Goal: Task Accomplishment & Management: Complete application form

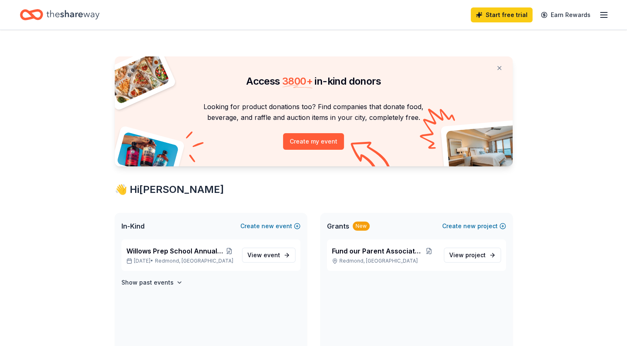
click at [600, 16] on icon "button" at bounding box center [604, 15] width 10 height 10
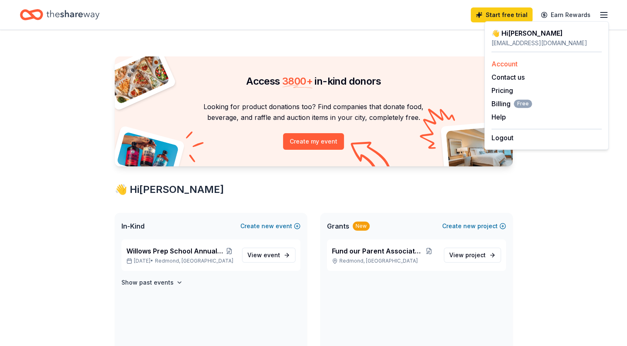
click at [507, 63] on link "Account" at bounding box center [505, 64] width 26 height 8
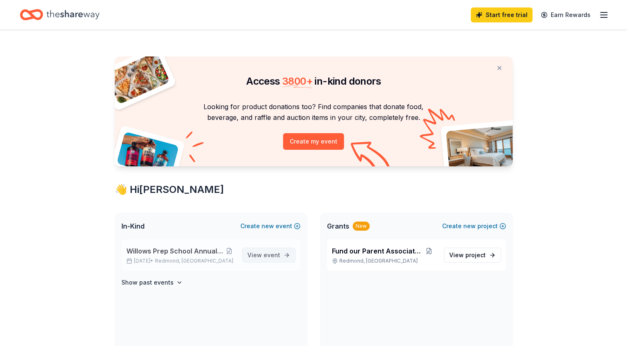
click at [268, 253] on span "event" at bounding box center [272, 254] width 17 height 7
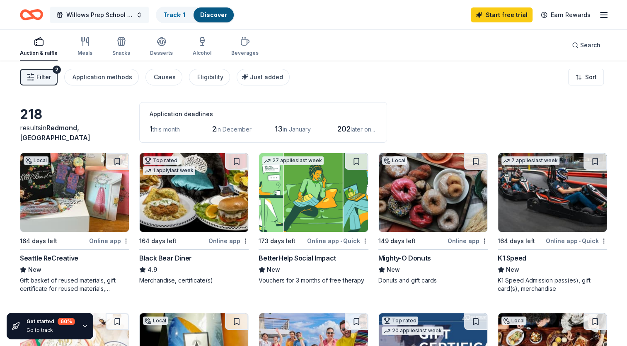
click at [113, 13] on span "Willows Prep School Annual Auction/Gala" at bounding box center [99, 15] width 66 height 10
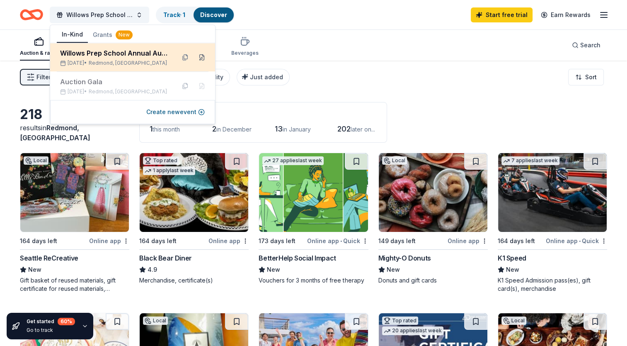
click at [204, 58] on button at bounding box center [201, 57] width 13 height 13
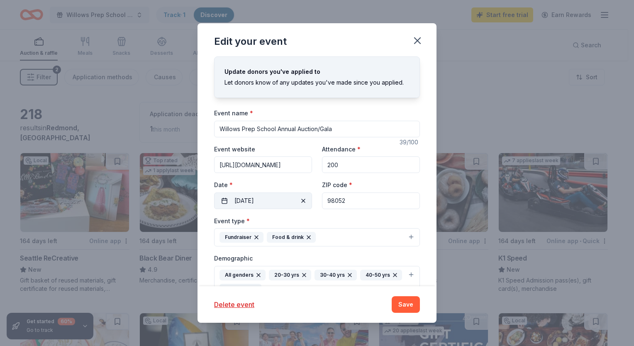
click at [299, 202] on span "button" at bounding box center [303, 201] width 10 height 10
click at [265, 201] on button "Pick a date" at bounding box center [263, 200] width 98 height 17
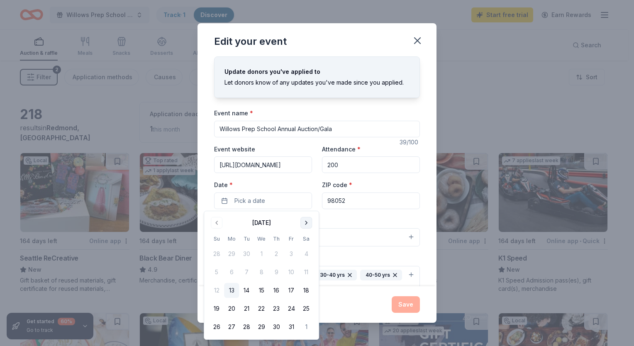
click at [306, 221] on button "Go to next month" at bounding box center [306, 223] width 12 height 12
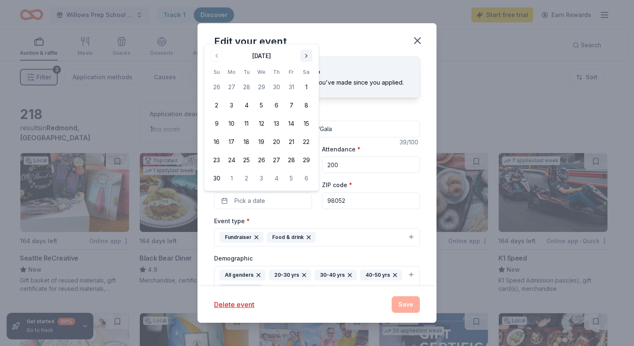
click at [306, 221] on div "Event type * Fundraiser Food & drink" at bounding box center [317, 231] width 206 height 31
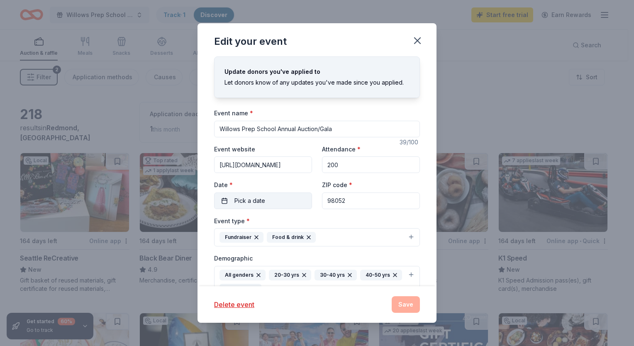
drag, startPoint x: 306, startPoint y: 221, endPoint x: 299, endPoint y: 203, distance: 19.5
click at [299, 203] on button "Pick a date" at bounding box center [263, 200] width 98 height 17
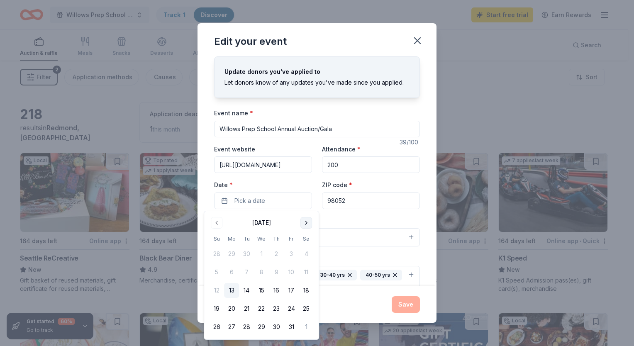
click at [305, 226] on button "Go to next month" at bounding box center [306, 223] width 12 height 12
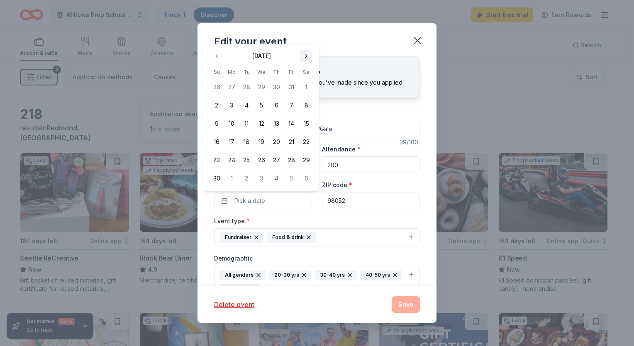
click at [306, 52] on button "Go to next month" at bounding box center [306, 56] width 12 height 12
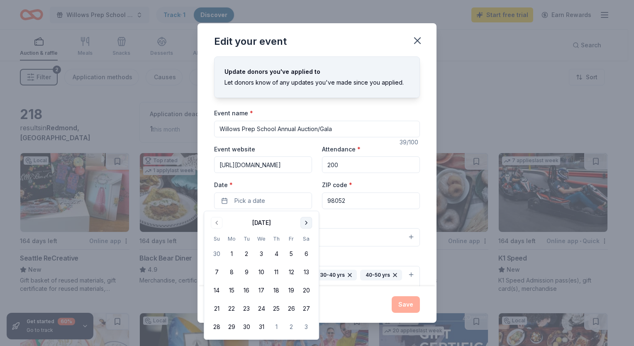
click at [306, 52] on div "Edit your event" at bounding box center [316, 39] width 239 height 33
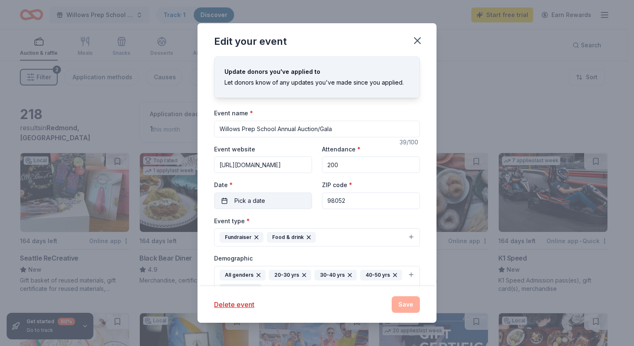
click at [287, 200] on button "Pick a date" at bounding box center [263, 200] width 98 height 17
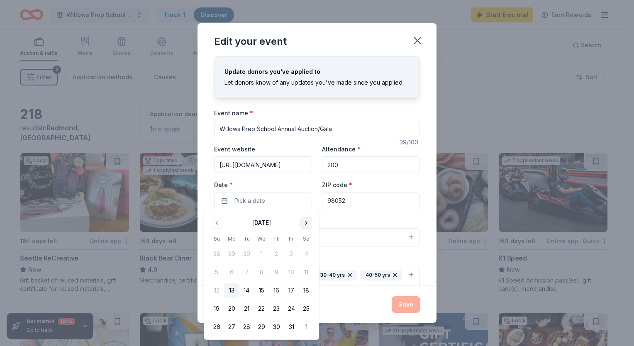
click at [306, 224] on button "Go to next month" at bounding box center [306, 223] width 12 height 12
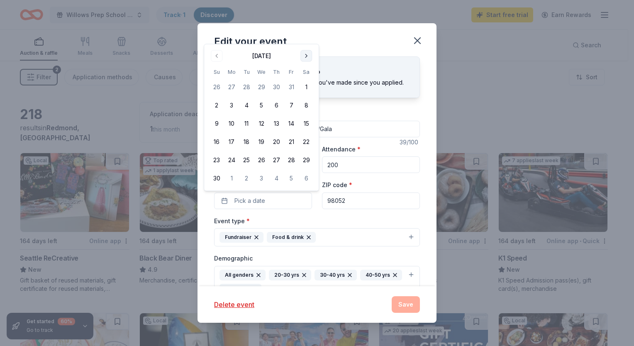
click at [305, 57] on button "Go to next month" at bounding box center [306, 56] width 12 height 12
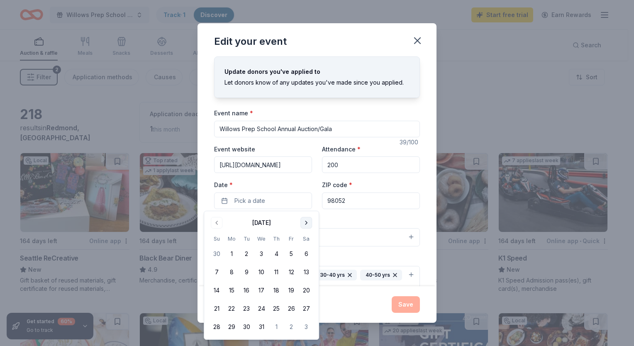
click at [309, 223] on button "Go to next month" at bounding box center [306, 223] width 12 height 12
click at [309, 222] on button "Go to next month" at bounding box center [306, 223] width 12 height 12
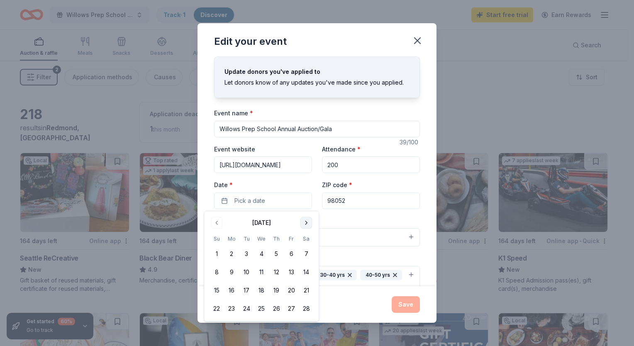
click at [309, 222] on button "Go to next month" at bounding box center [306, 223] width 12 height 12
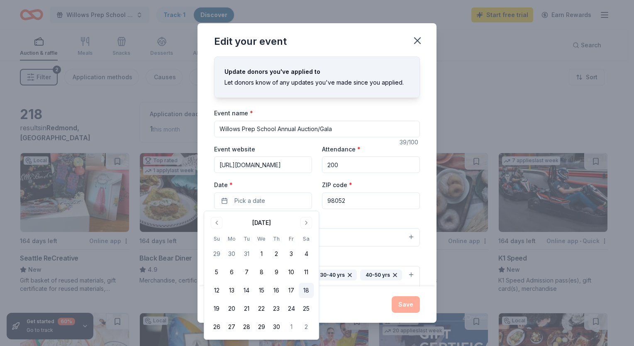
click at [304, 290] on button "18" at bounding box center [306, 290] width 15 height 15
click at [398, 307] on button "Save" at bounding box center [405, 304] width 28 height 17
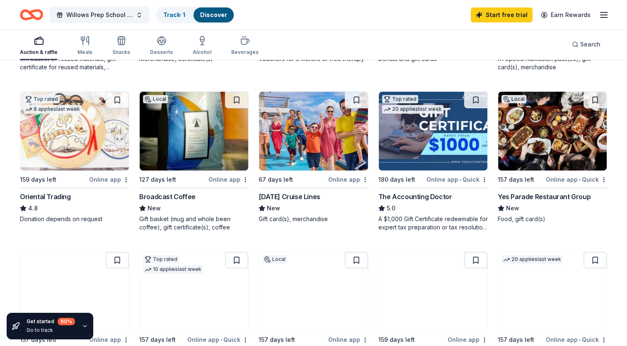
scroll to position [224, 0]
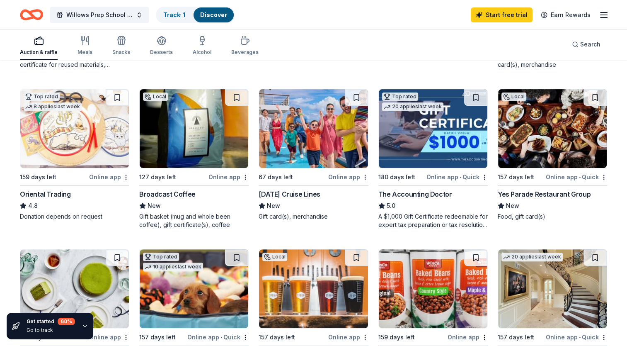
click at [556, 131] on img at bounding box center [552, 128] width 109 height 79
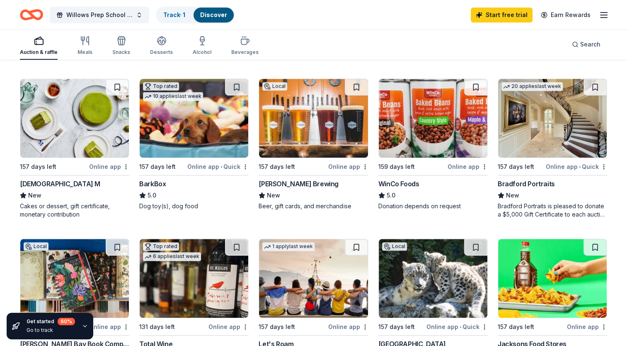
scroll to position [405, 0]
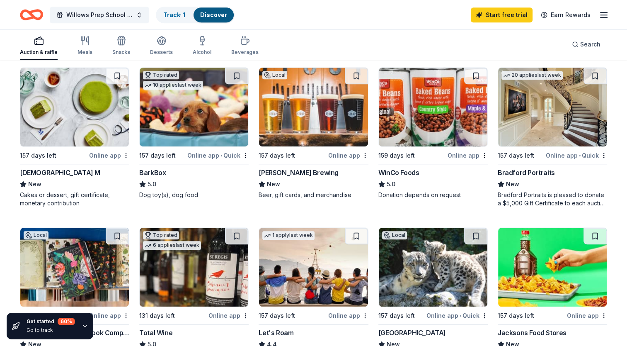
click at [527, 114] on img at bounding box center [552, 107] width 109 height 79
click at [302, 127] on img at bounding box center [313, 107] width 109 height 79
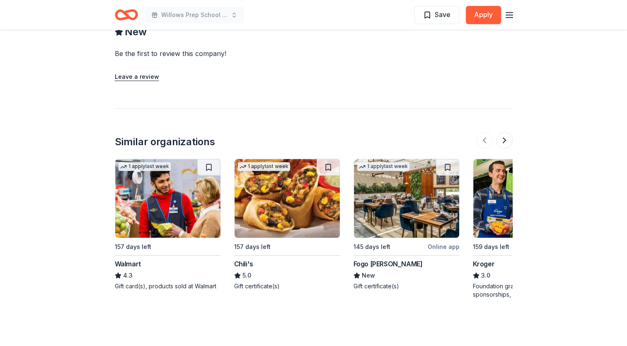
scroll to position [784, 0]
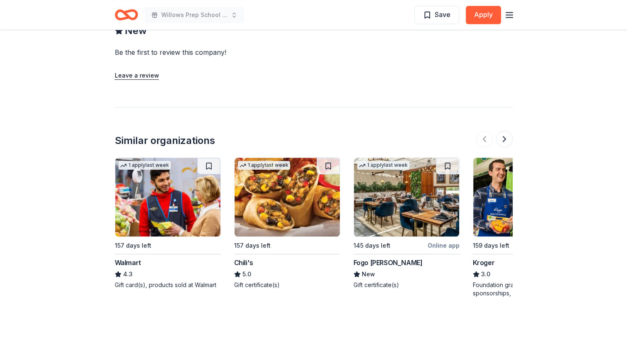
click at [156, 174] on img at bounding box center [167, 197] width 105 height 79
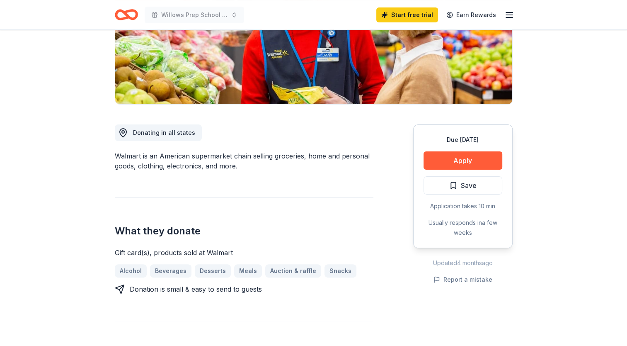
scroll to position [149, 0]
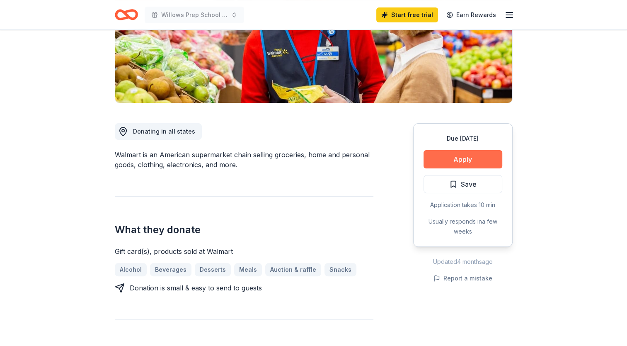
click at [473, 163] on button "Apply" at bounding box center [463, 159] width 79 height 18
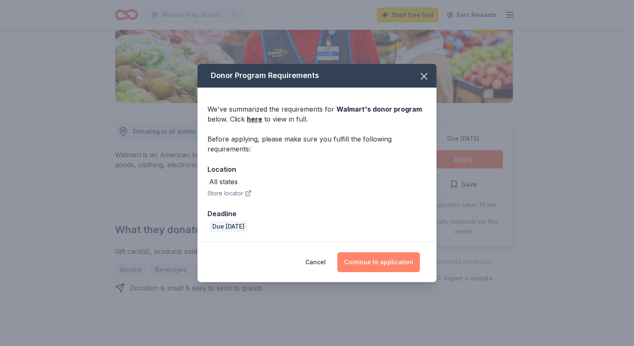
click at [387, 262] on button "Continue to application" at bounding box center [378, 262] width 83 height 20
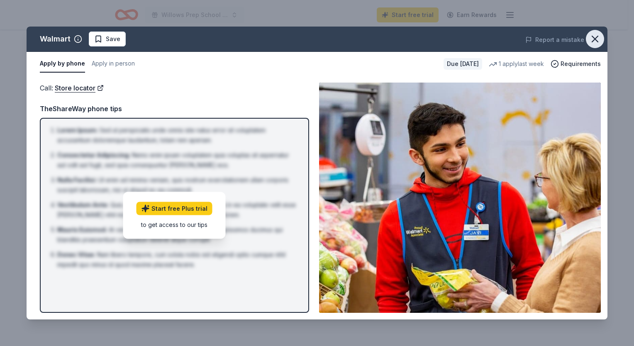
click at [595, 38] on icon "button" at bounding box center [595, 39] width 6 height 6
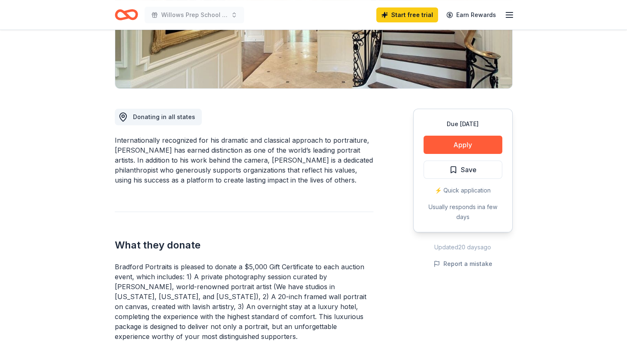
scroll to position [161, 0]
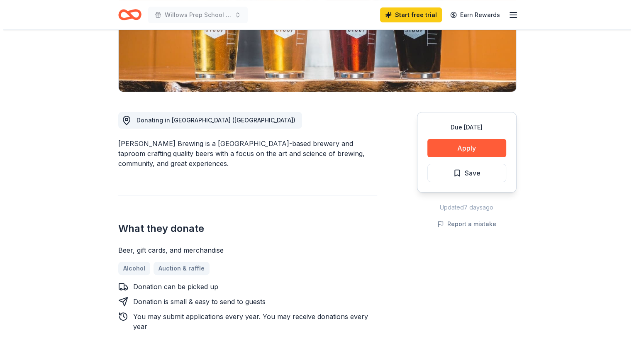
scroll to position [207, 0]
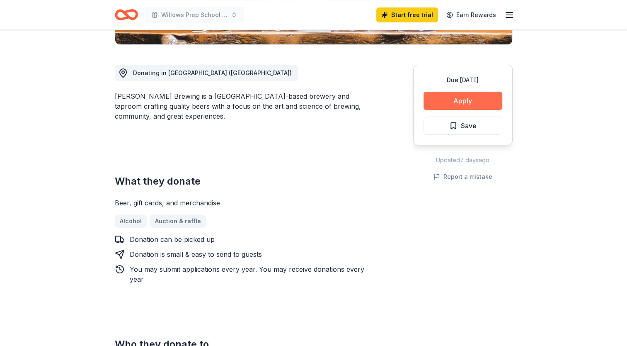
click at [481, 102] on button "Apply" at bounding box center [463, 101] width 79 height 18
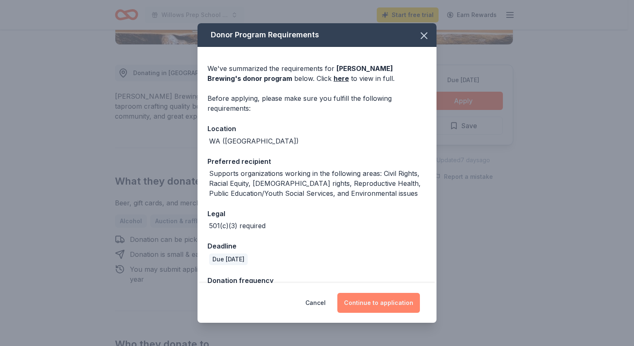
click at [392, 302] on button "Continue to application" at bounding box center [378, 303] width 83 height 20
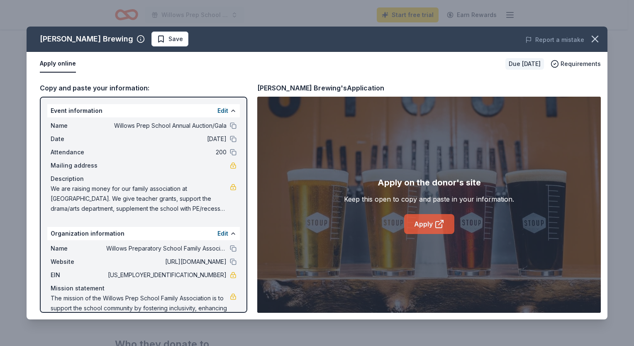
click at [428, 226] on link "Apply" at bounding box center [429, 224] width 50 height 20
click at [410, 223] on link "Apply" at bounding box center [429, 224] width 50 height 20
